Goal: Transaction & Acquisition: Purchase product/service

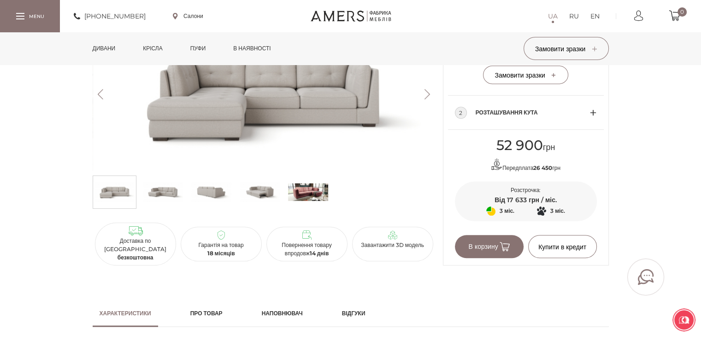
scroll to position [553, 0]
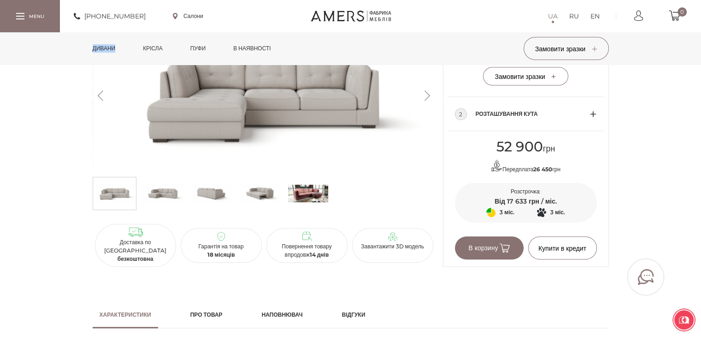
click at [112, 47] on link "Дивани" at bounding box center [104, 48] width 37 height 32
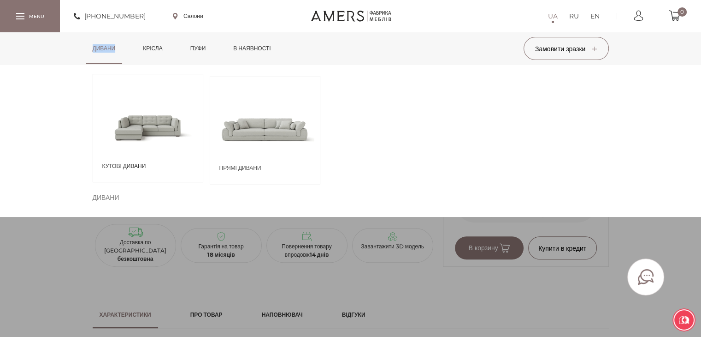
click at [112, 47] on link "Дивани" at bounding box center [104, 48] width 37 height 32
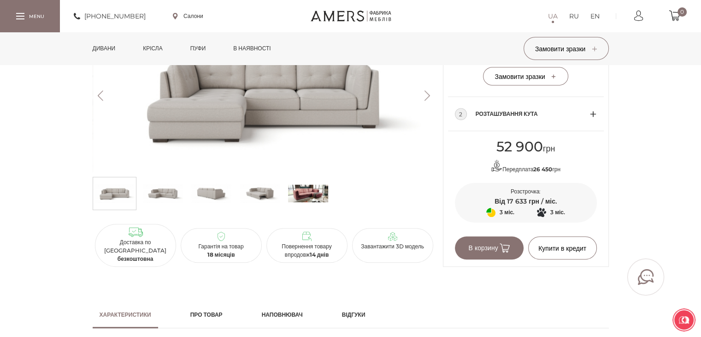
click at [112, 47] on link "Дивани" at bounding box center [104, 48] width 37 height 32
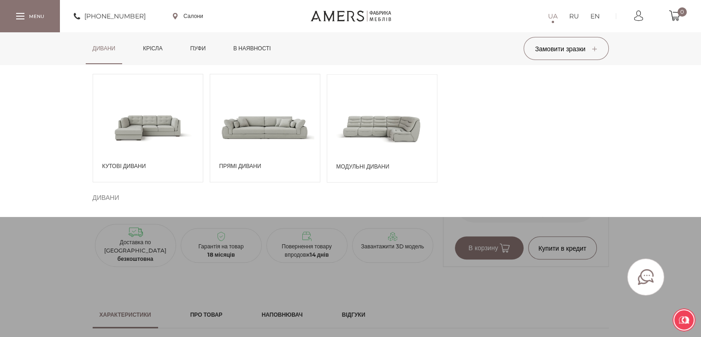
click at [112, 47] on link "Дивани" at bounding box center [104, 48] width 37 height 32
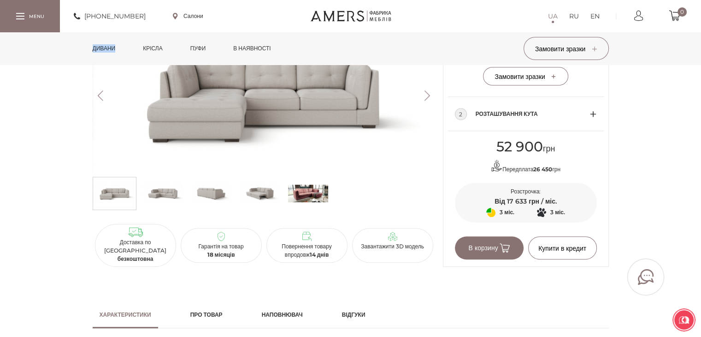
click at [112, 47] on link "Дивани" at bounding box center [104, 48] width 37 height 32
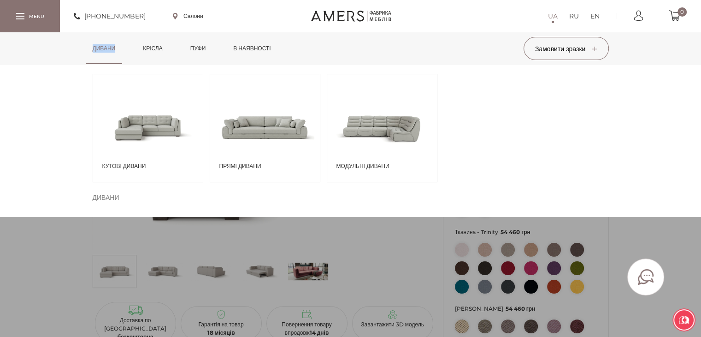
scroll to position [0, 0]
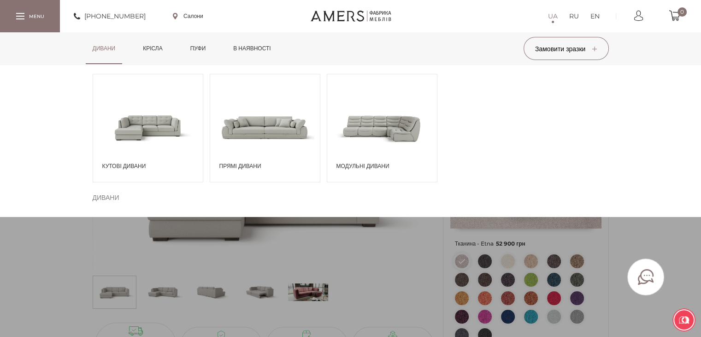
click at [32, 65] on div "Дивани Кутові дивани Дивани" at bounding box center [350, 48] width 701 height 32
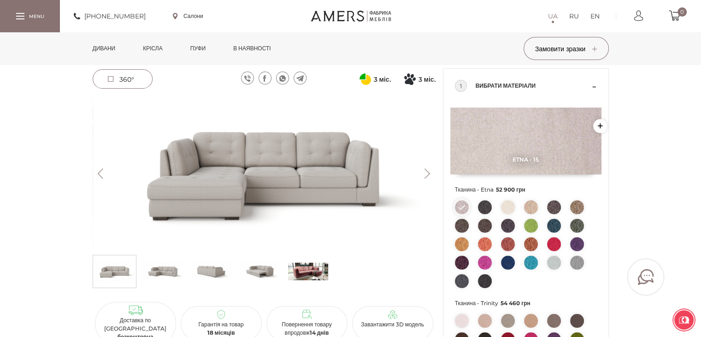
scroll to position [92, 0]
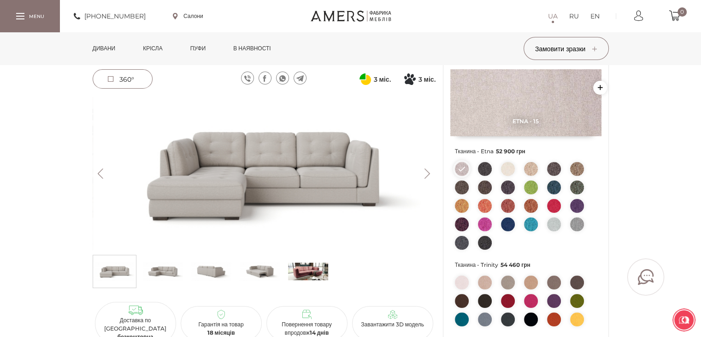
click at [485, 185] on img at bounding box center [485, 187] width 14 height 14
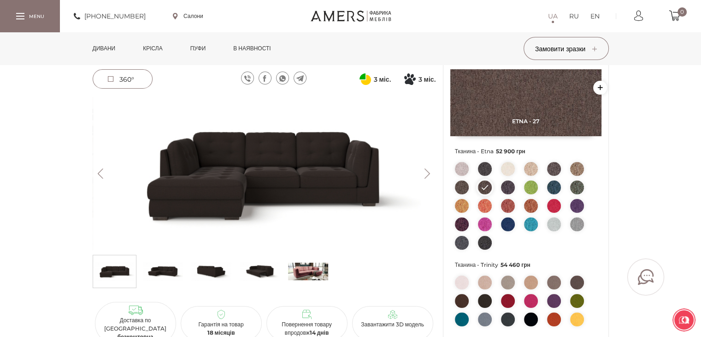
click at [580, 223] on img at bounding box center [577, 224] width 14 height 14
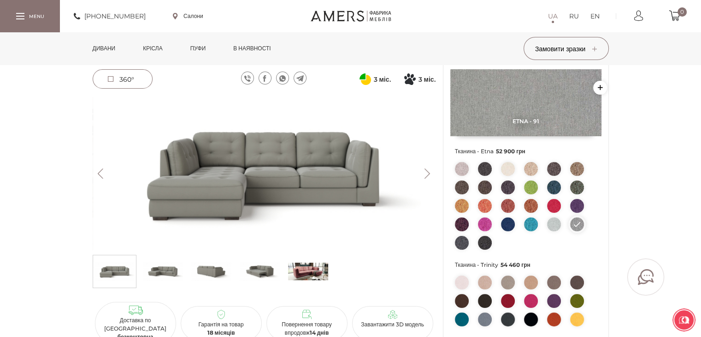
click at [571, 301] on img at bounding box center [577, 301] width 14 height 14
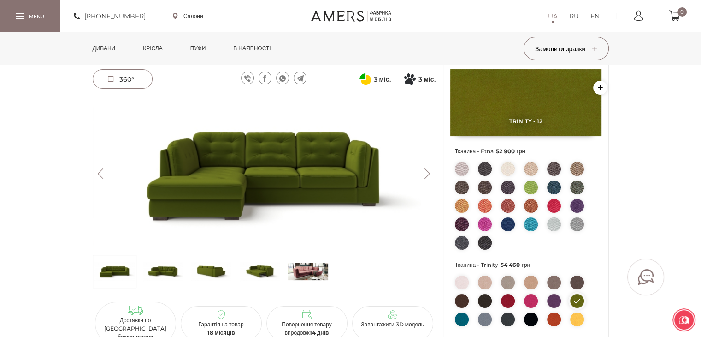
click at [462, 318] on img at bounding box center [462, 319] width 14 height 14
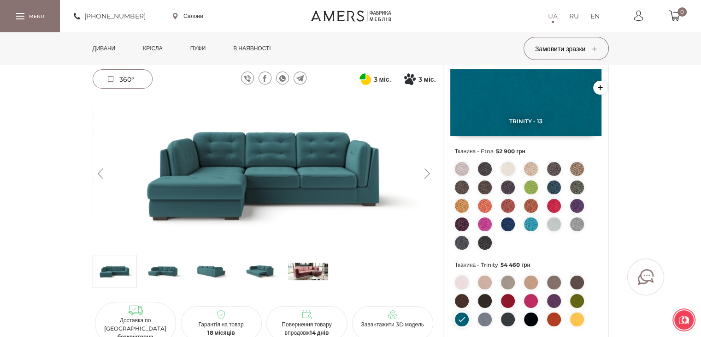
click at [527, 224] on img at bounding box center [531, 224] width 14 height 14
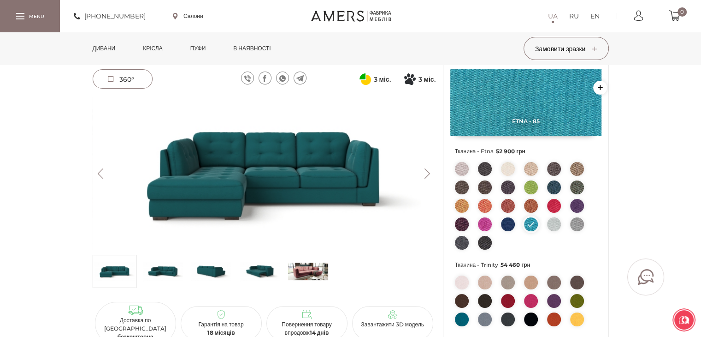
click at [512, 222] on img at bounding box center [508, 224] width 14 height 14
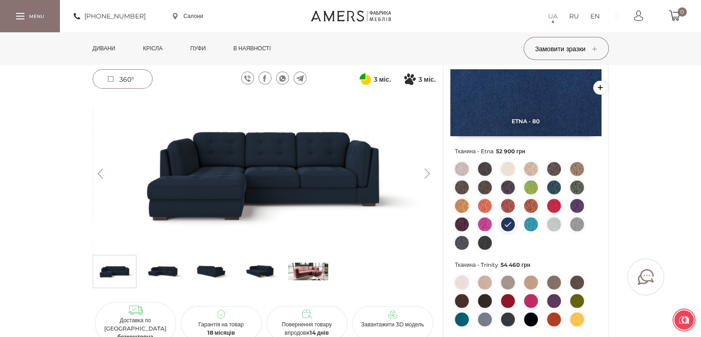
click at [485, 204] on img at bounding box center [485, 206] width 14 height 14
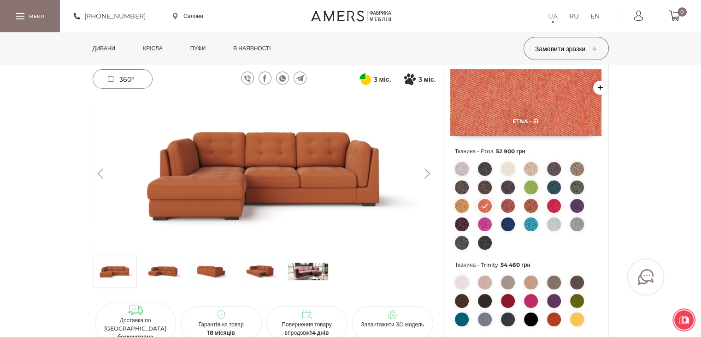
click at [557, 225] on img at bounding box center [554, 224] width 14 height 14
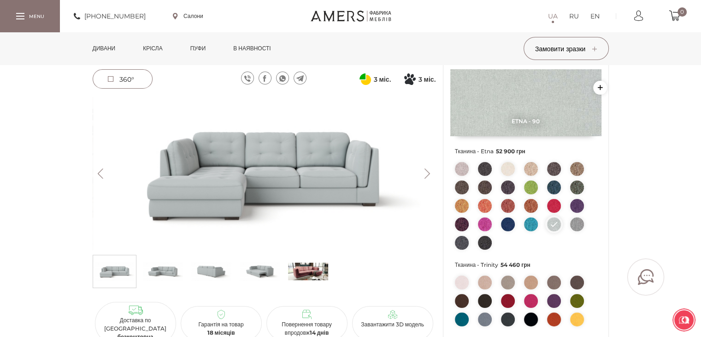
click at [455, 244] on img at bounding box center [462, 243] width 14 height 14
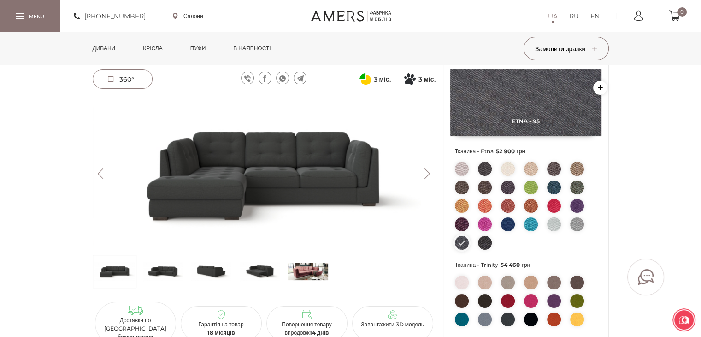
click at [576, 226] on img at bounding box center [577, 224] width 14 height 14
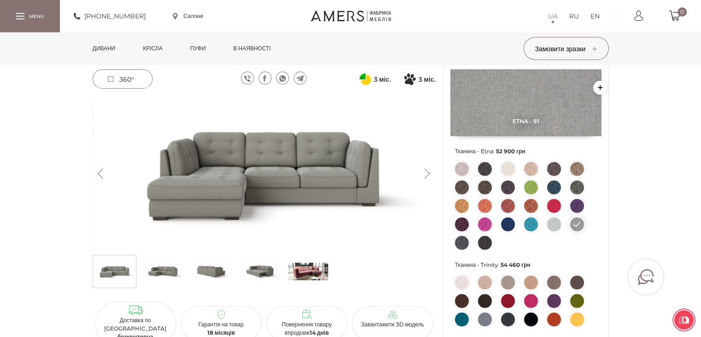
click at [576, 226] on li at bounding box center [577, 224] width 14 height 14
click at [458, 187] on img at bounding box center [462, 187] width 14 height 14
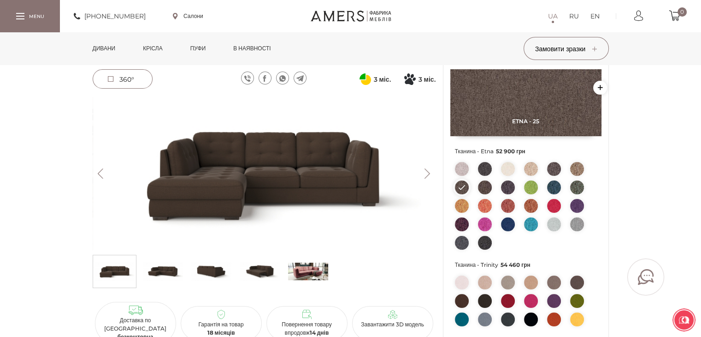
click at [580, 187] on img at bounding box center [577, 187] width 14 height 14
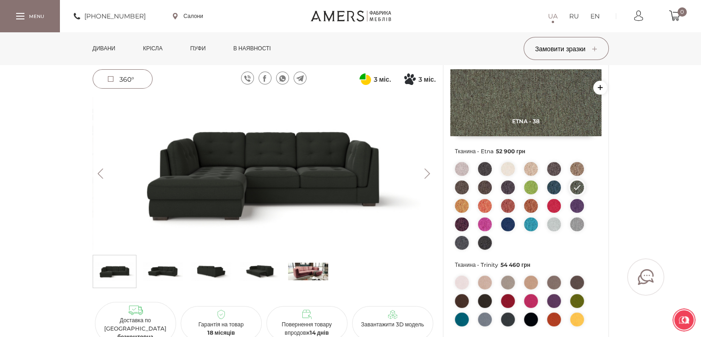
click at [464, 169] on img at bounding box center [462, 169] width 14 height 14
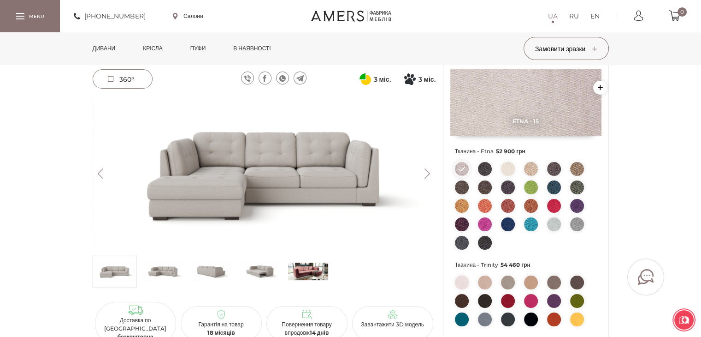
scroll to position [184, 0]
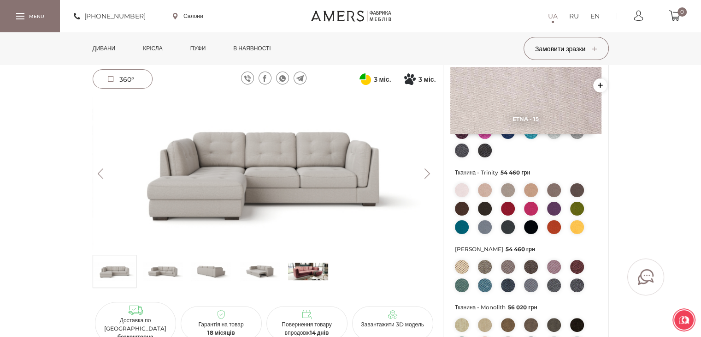
click at [505, 266] on img at bounding box center [508, 267] width 14 height 14
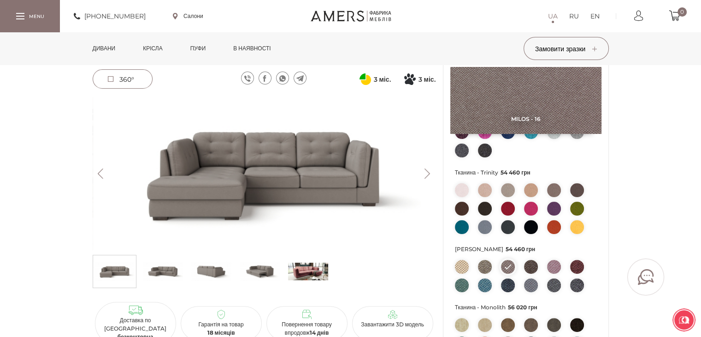
click at [528, 286] on img at bounding box center [531, 285] width 14 height 14
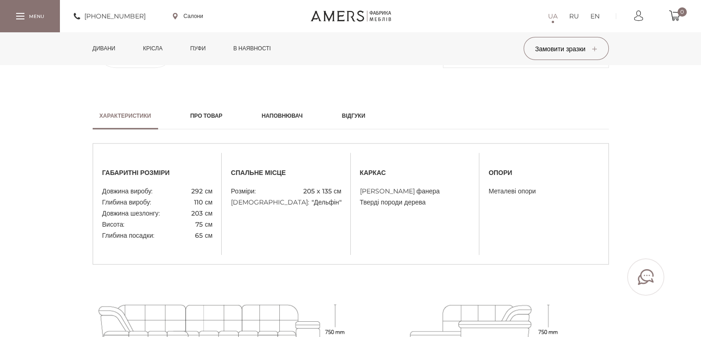
scroll to position [738, 0]
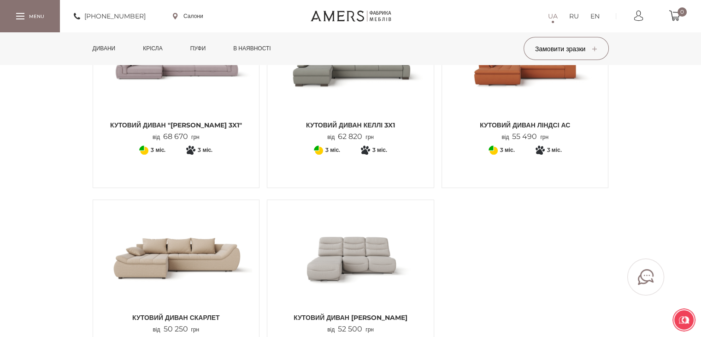
scroll to position [1107, 0]
